Goal: Transaction & Acquisition: Purchase product/service

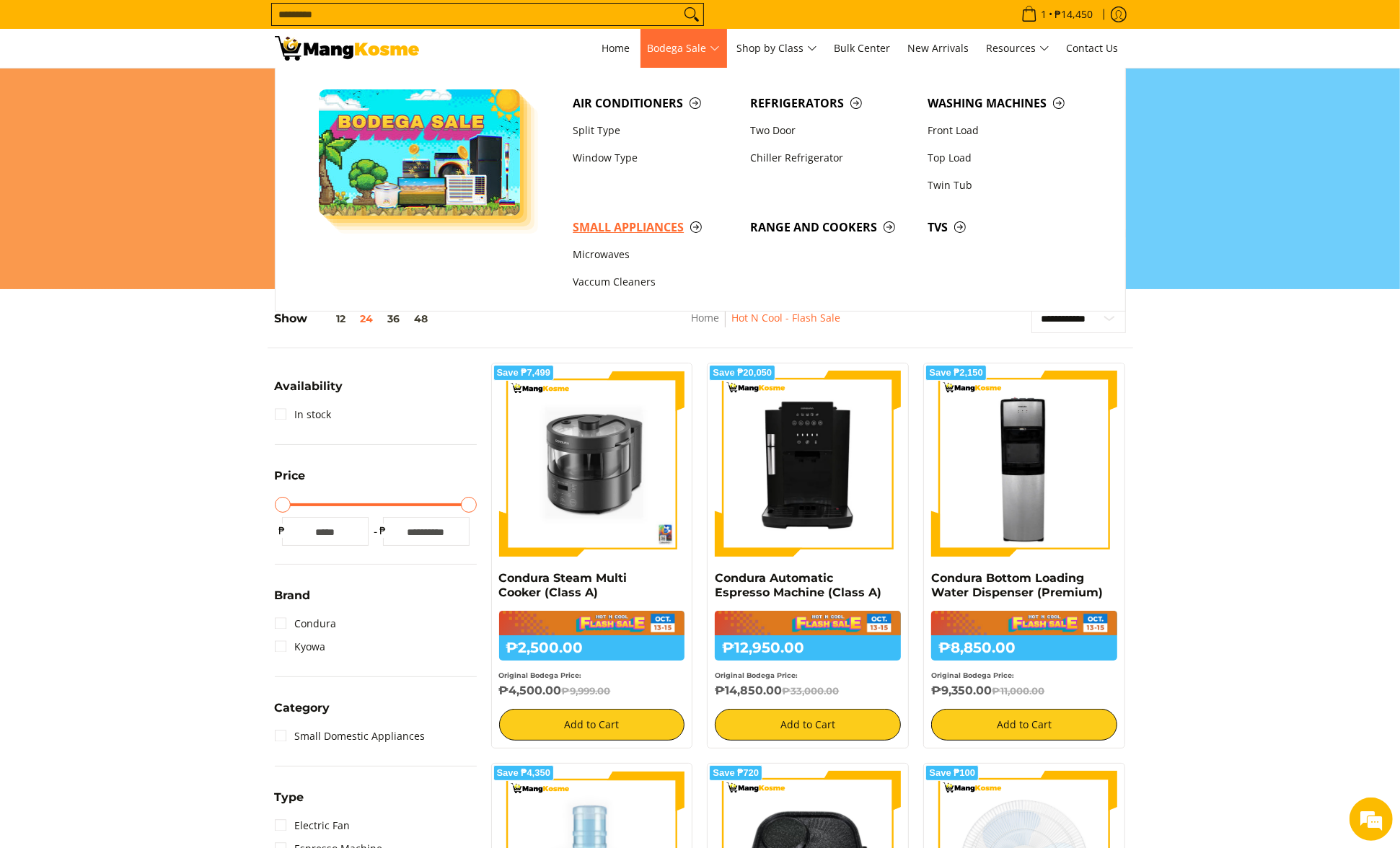
click at [643, 238] on link "Small Appliances" at bounding box center [653, 227] width 177 height 28
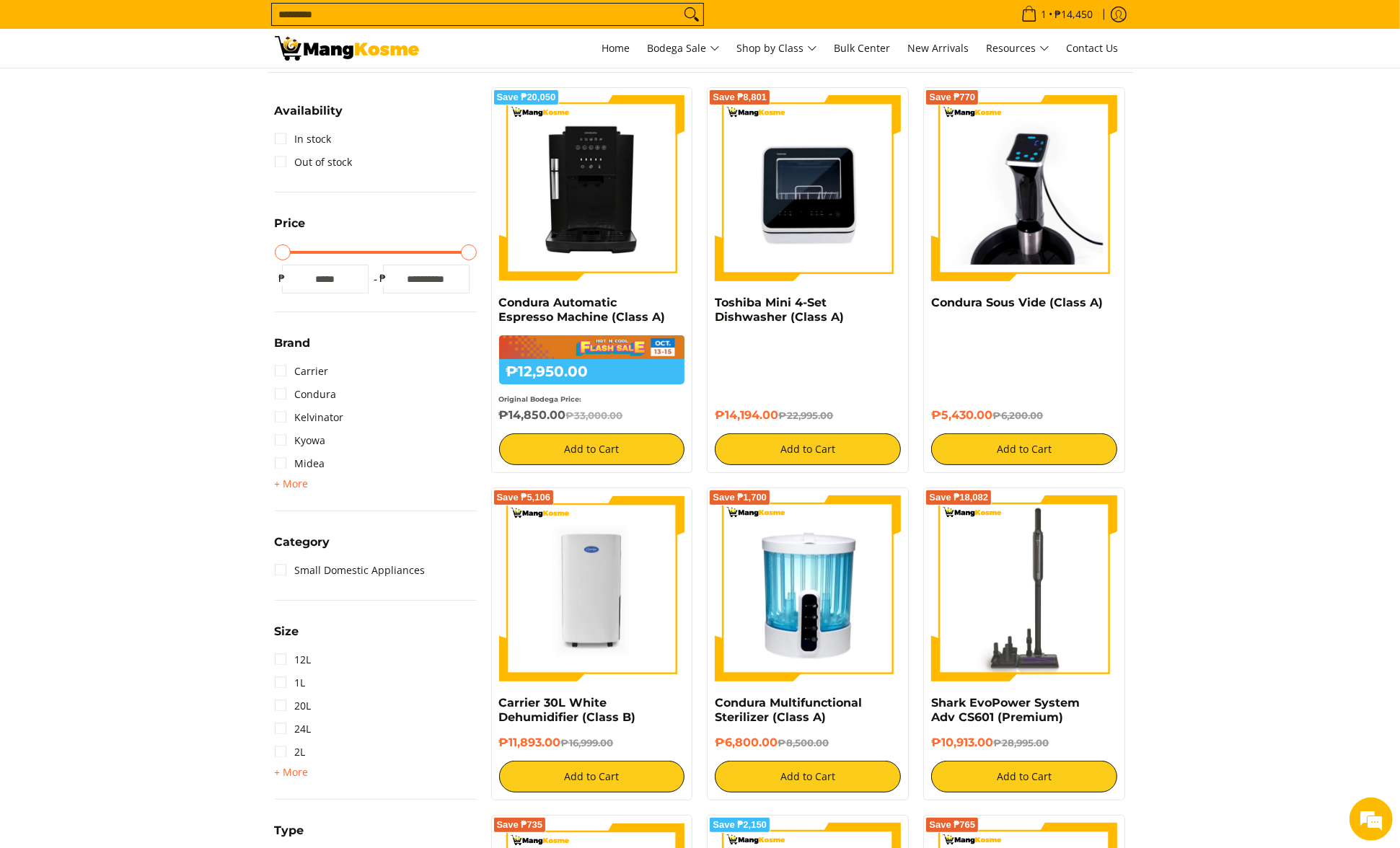
scroll to position [214, 0]
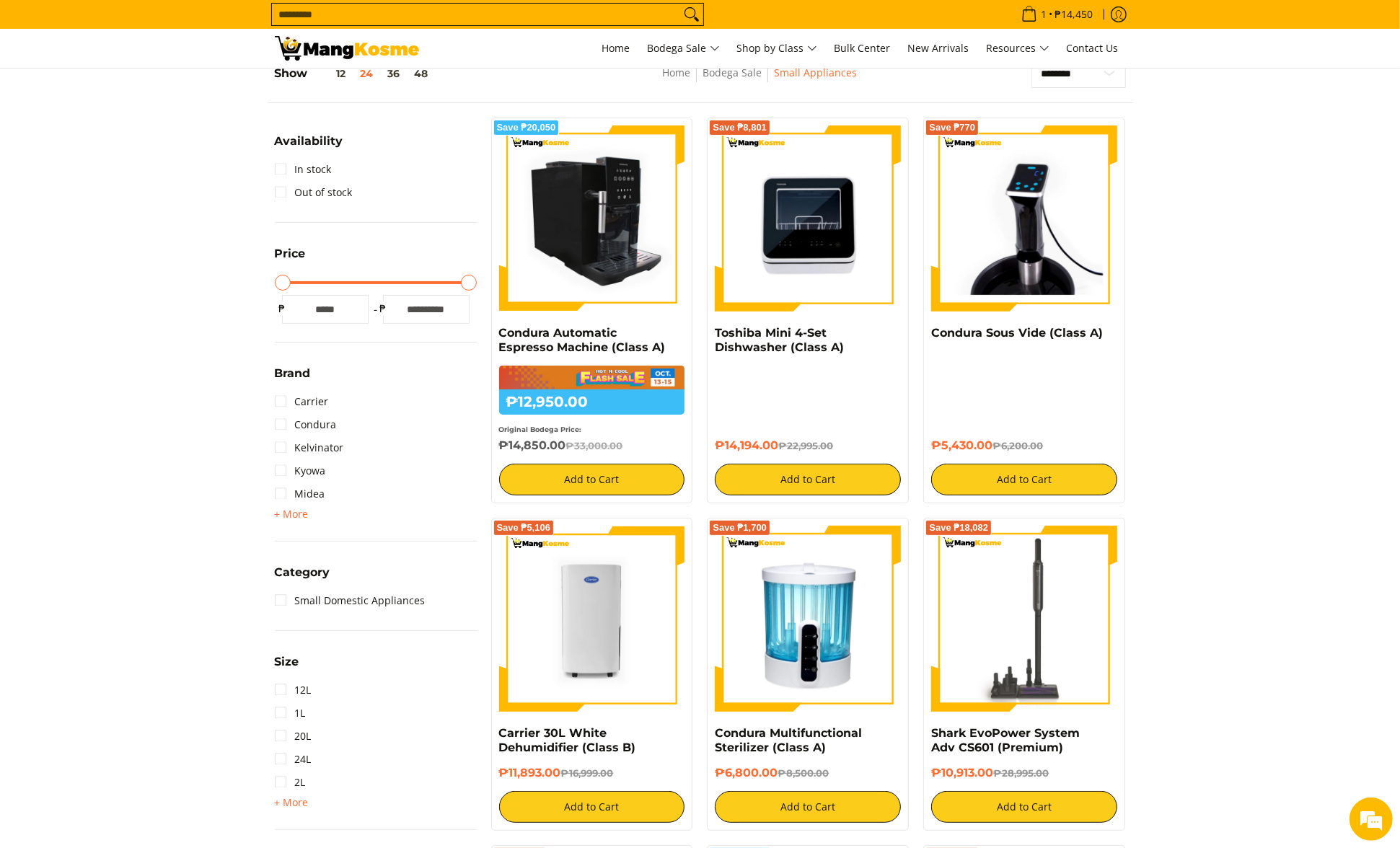
click at [588, 264] on img at bounding box center [591, 218] width 186 height 186
